Goal: Check status: Check status

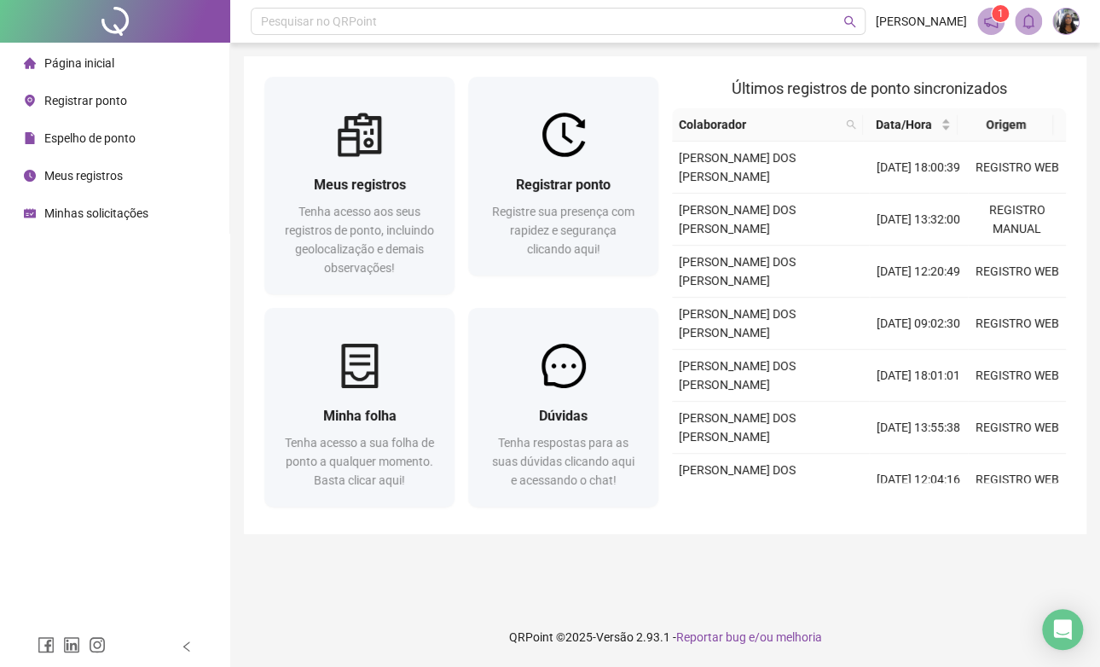
click at [98, 107] on span "Registrar ponto" at bounding box center [85, 101] width 83 height 14
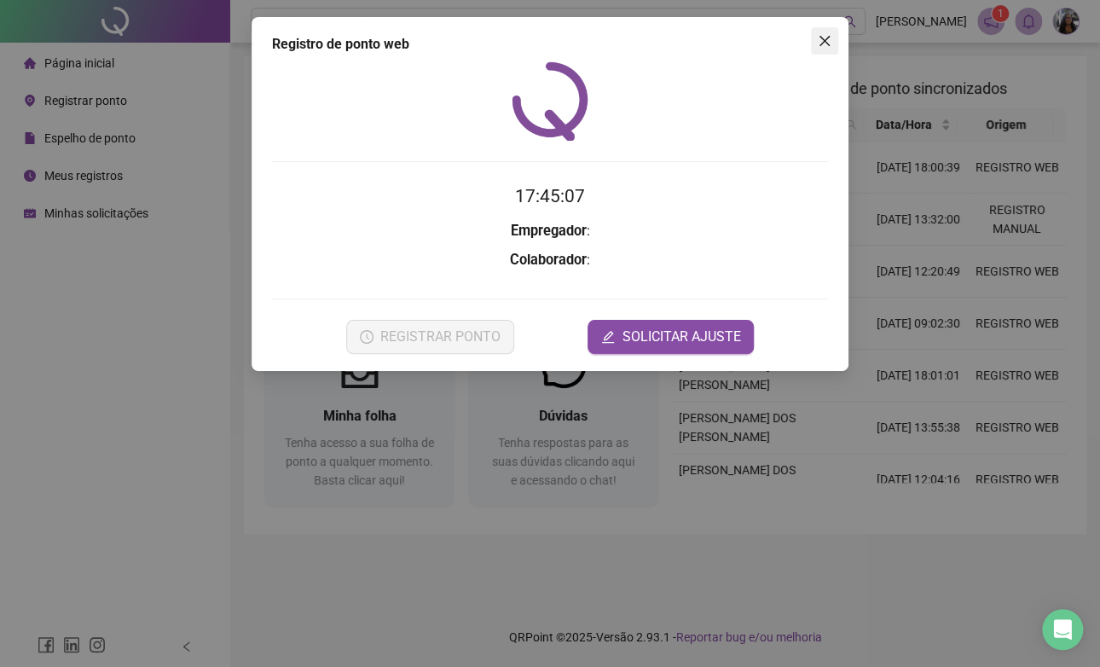
click at [822, 49] on button "Close" at bounding box center [824, 40] width 27 height 27
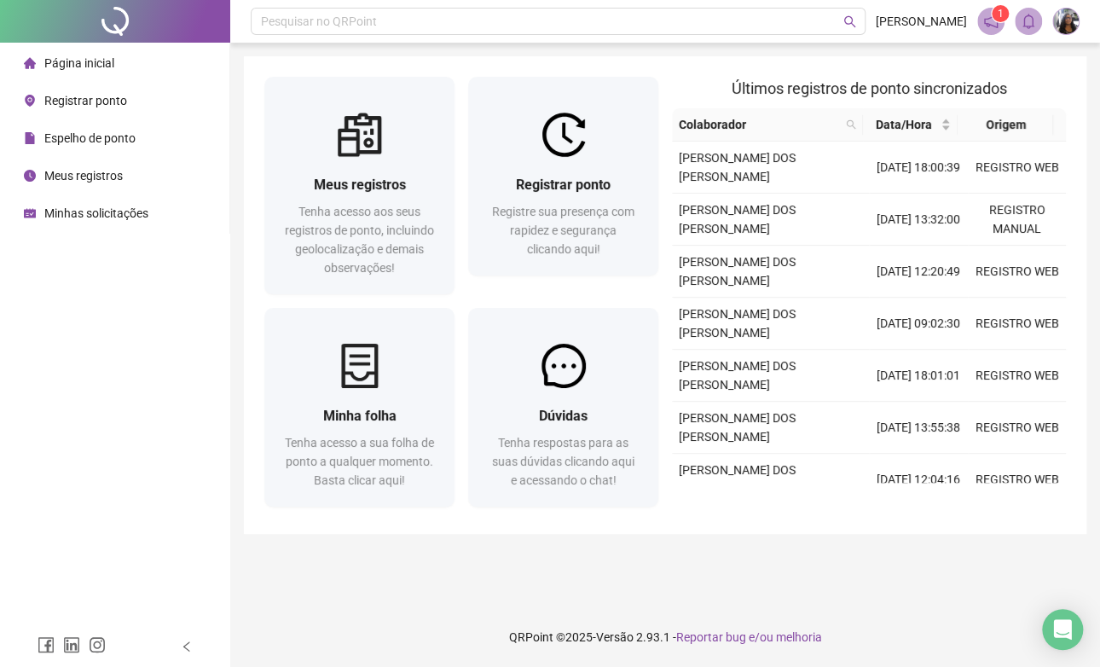
click at [100, 175] on span "Meus registros" at bounding box center [83, 176] width 78 height 14
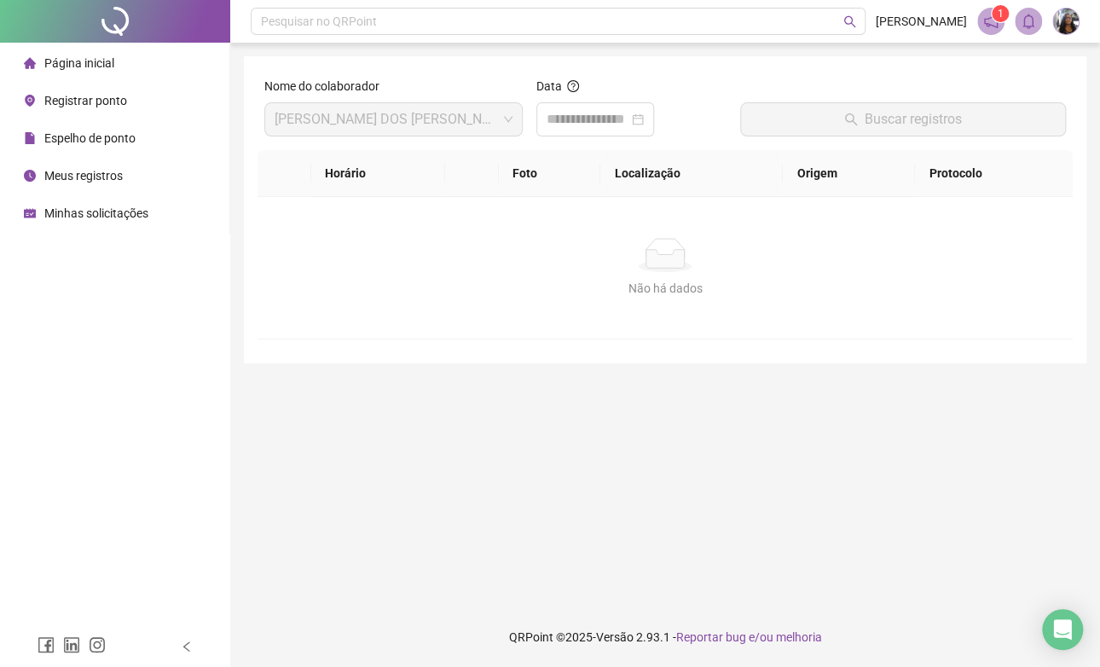
click at [505, 130] on span "[PERSON_NAME] DOS [PERSON_NAME]" at bounding box center [394, 119] width 238 height 32
click at [565, 119] on input at bounding box center [588, 119] width 82 height 20
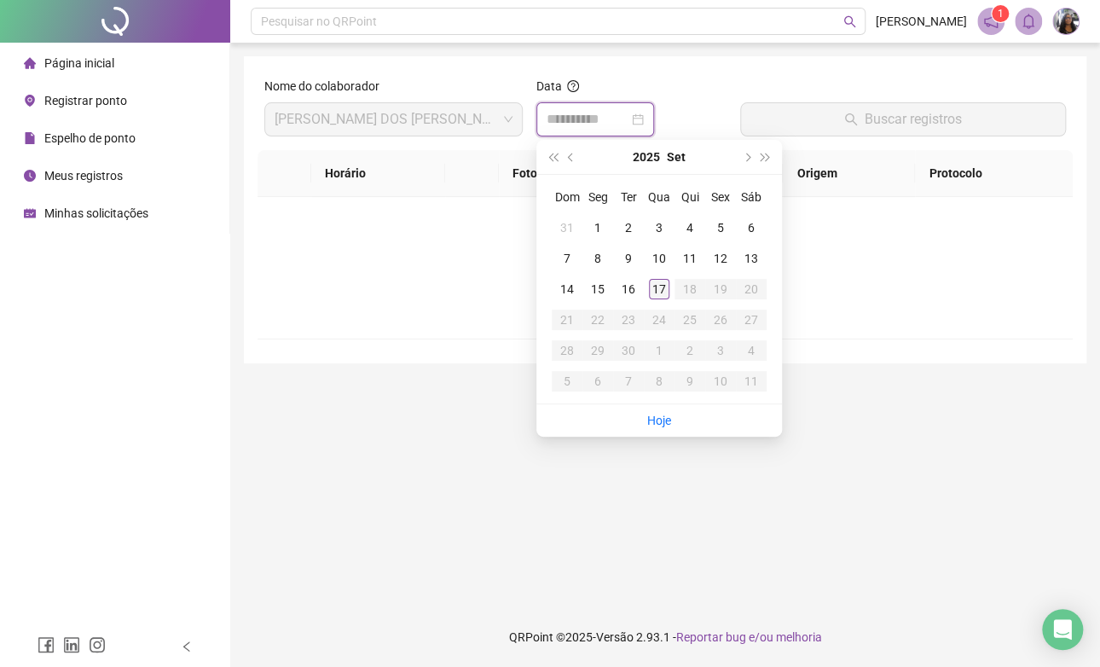
type input "**********"
click at [657, 291] on div "17" at bounding box center [659, 289] width 20 height 20
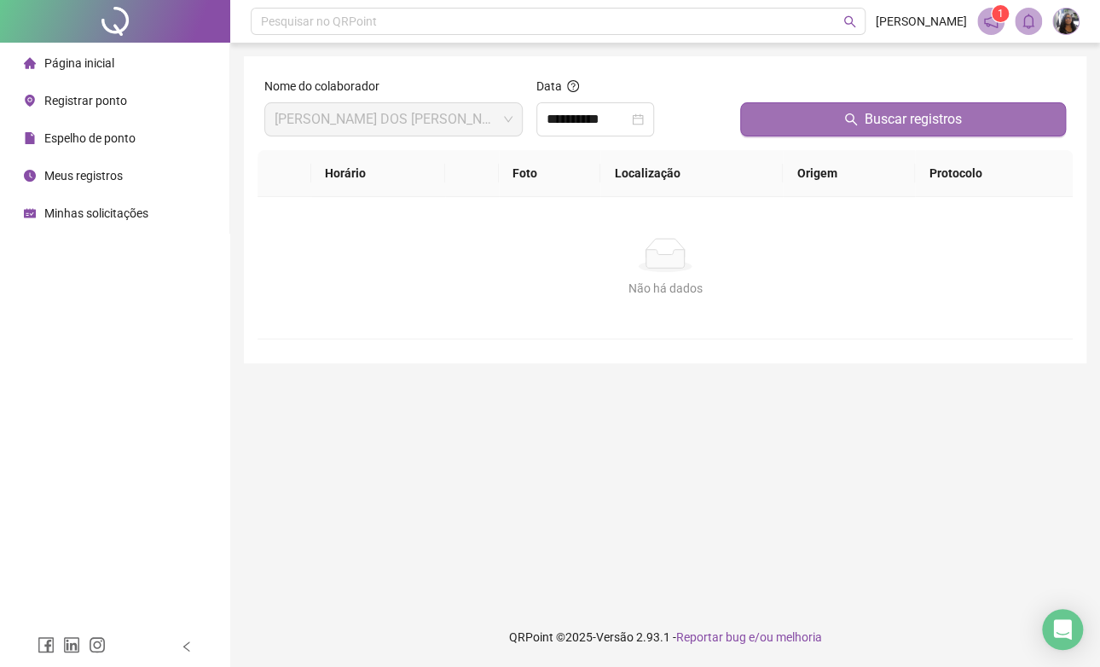
click at [774, 124] on button "Buscar registros" at bounding box center [903, 119] width 326 height 34
